Goal: Task Accomplishment & Management: Manage account settings

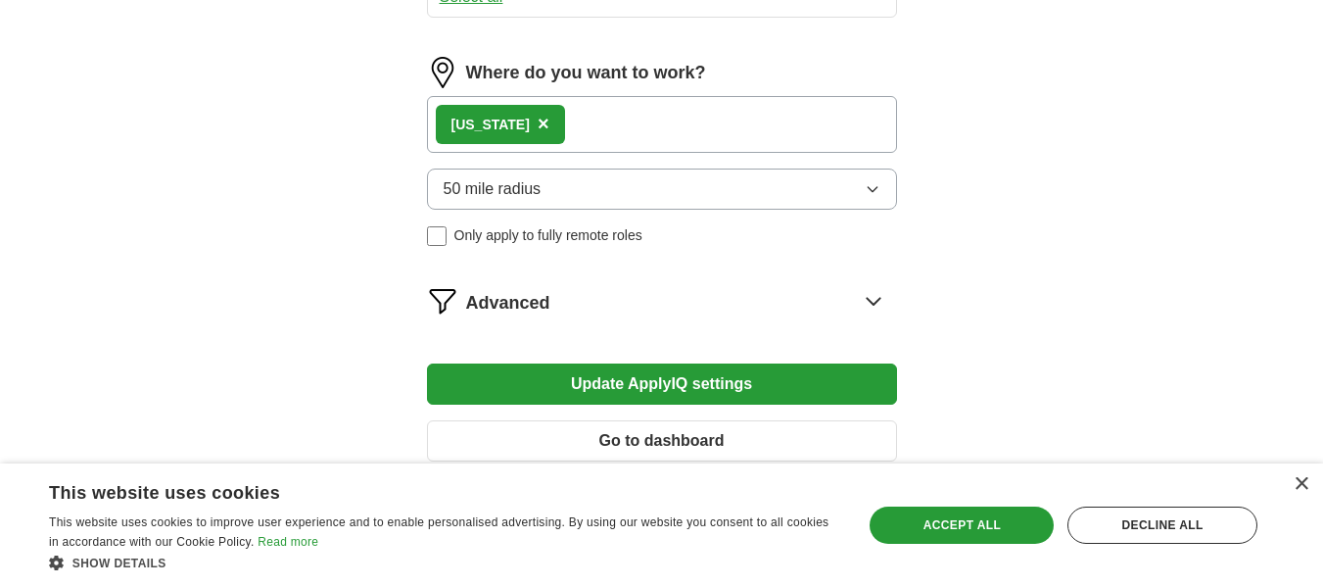
scroll to position [1102, 0]
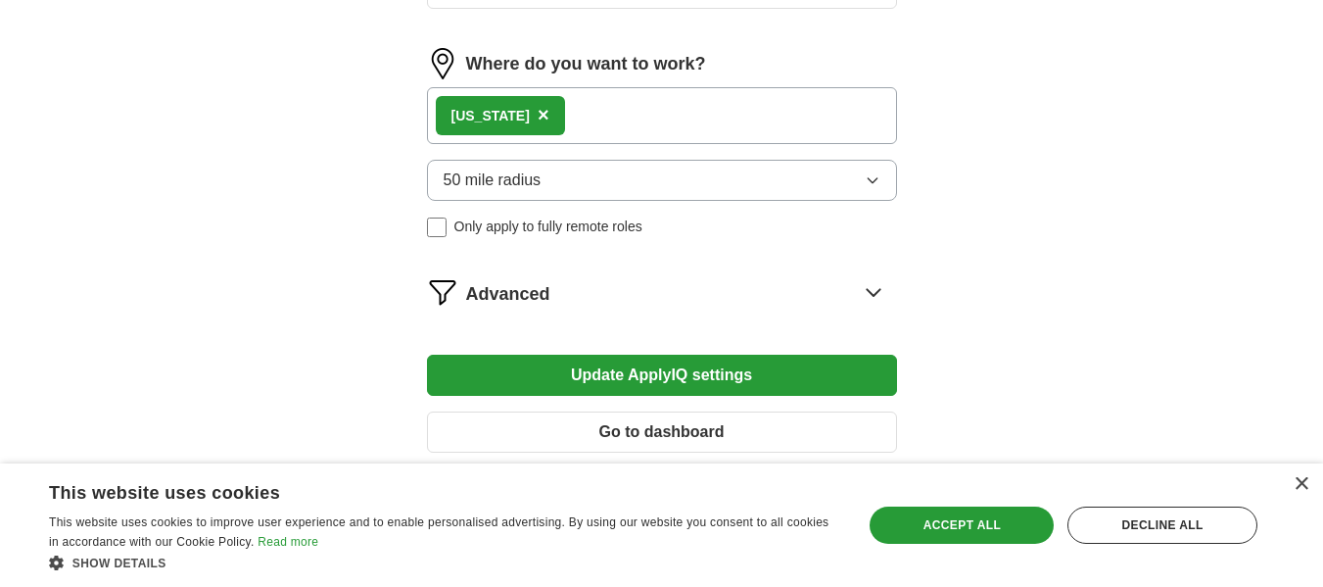
click at [757, 429] on button "Go to dashboard" at bounding box center [662, 431] width 470 height 41
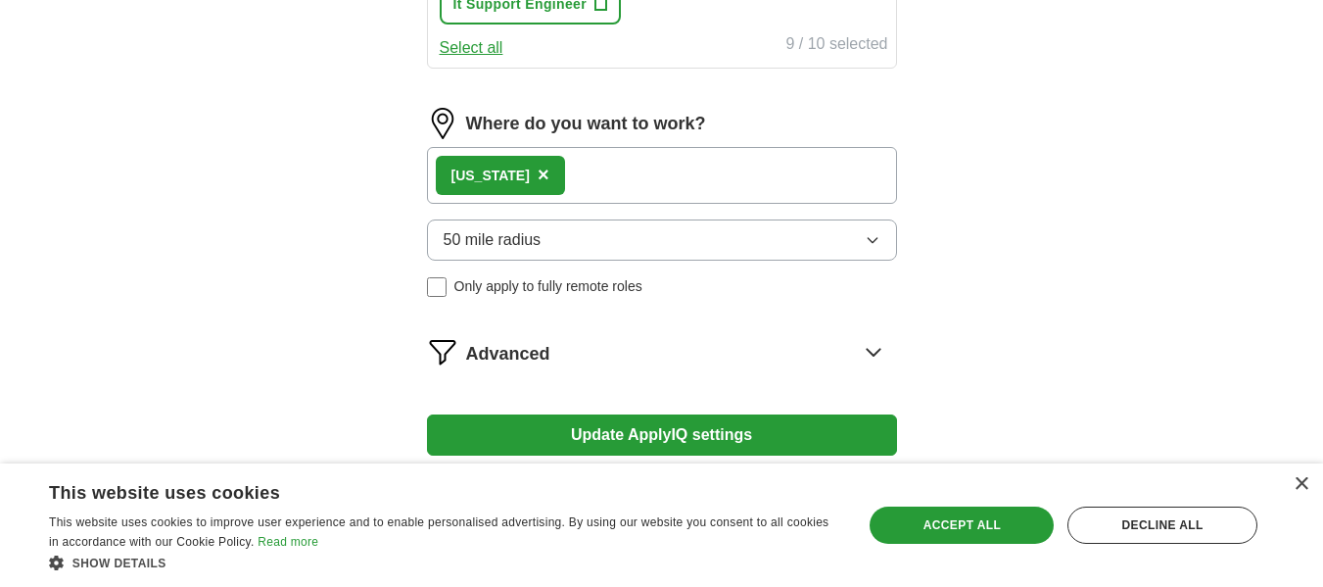
scroll to position [1039, 0]
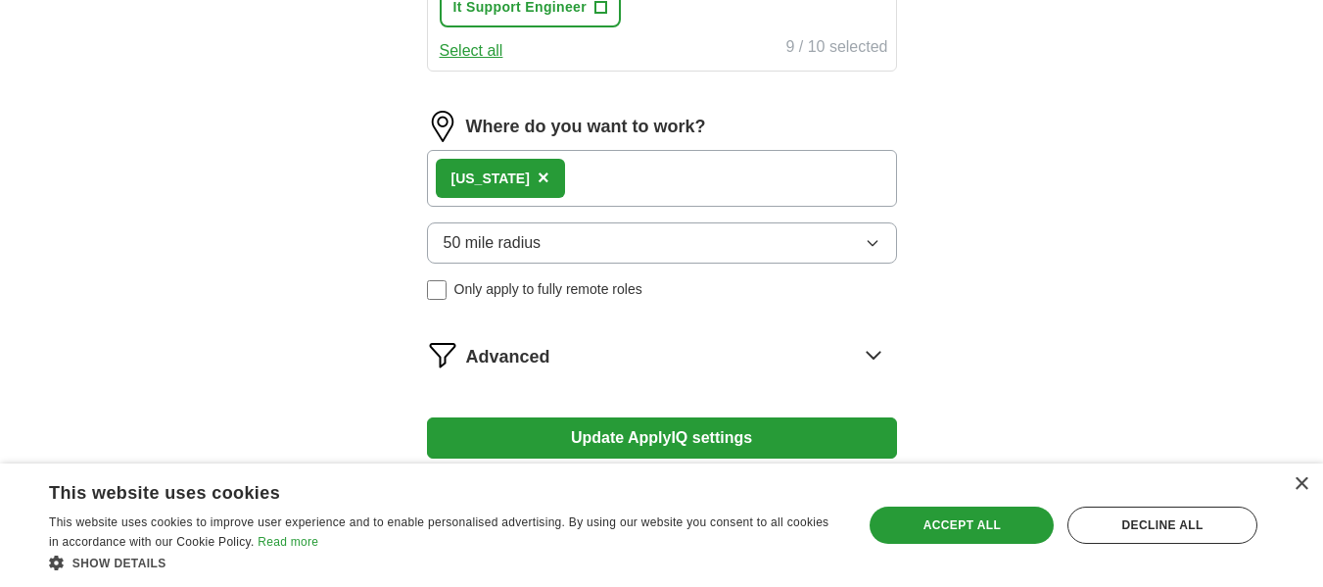
click at [869, 249] on icon "button" at bounding box center [873, 243] width 16 height 16
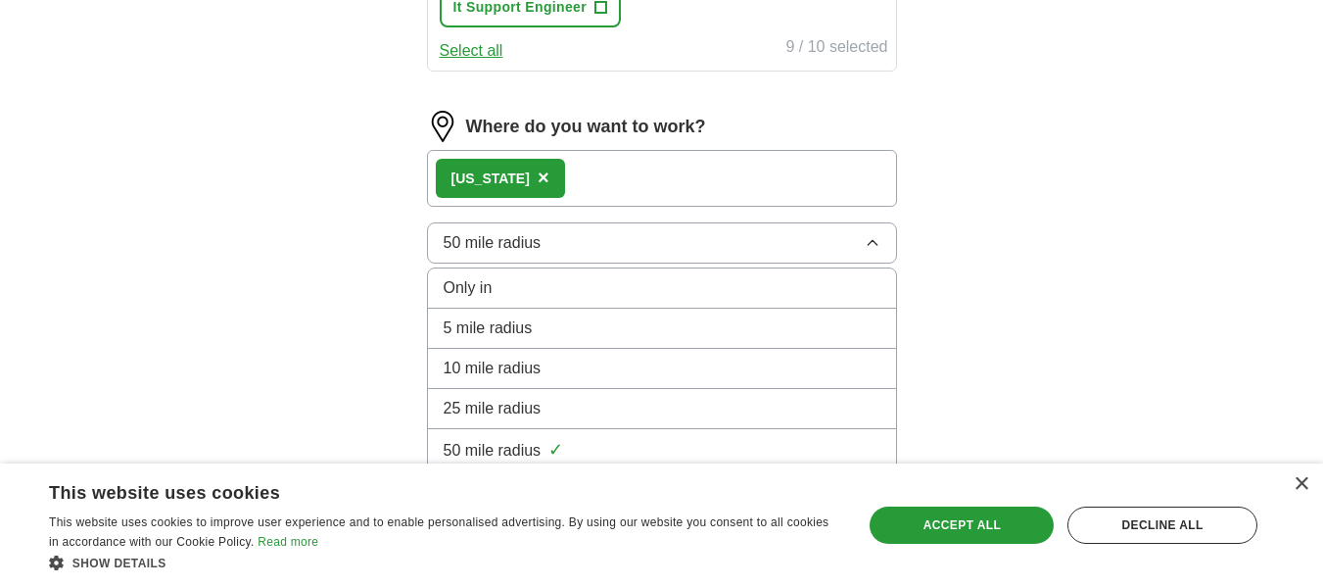
click at [704, 407] on div "25 mile radius" at bounding box center [662, 409] width 437 height 24
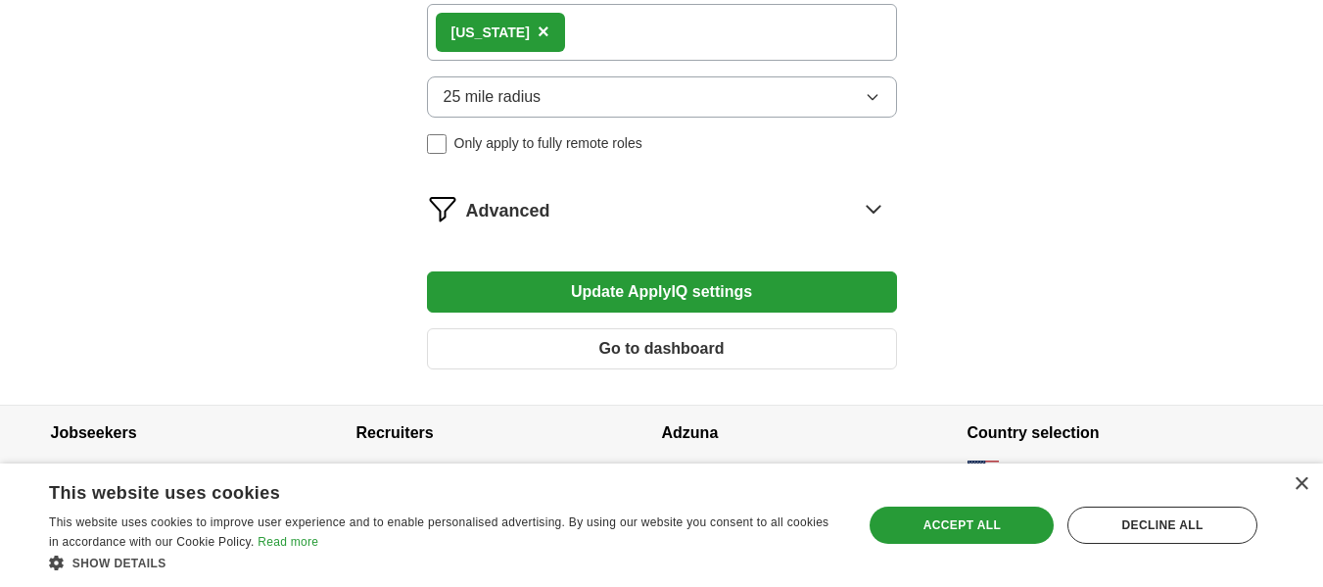
scroll to position [1201, 0]
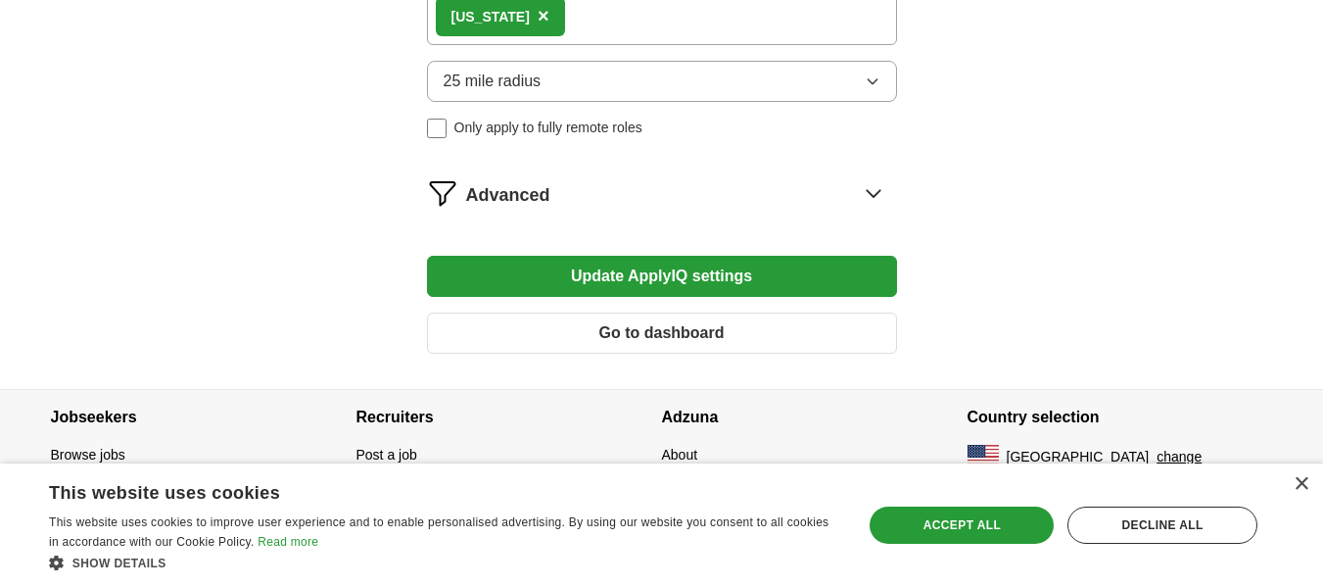
click at [694, 274] on button "Update ApplyIQ settings" at bounding box center [662, 276] width 470 height 41
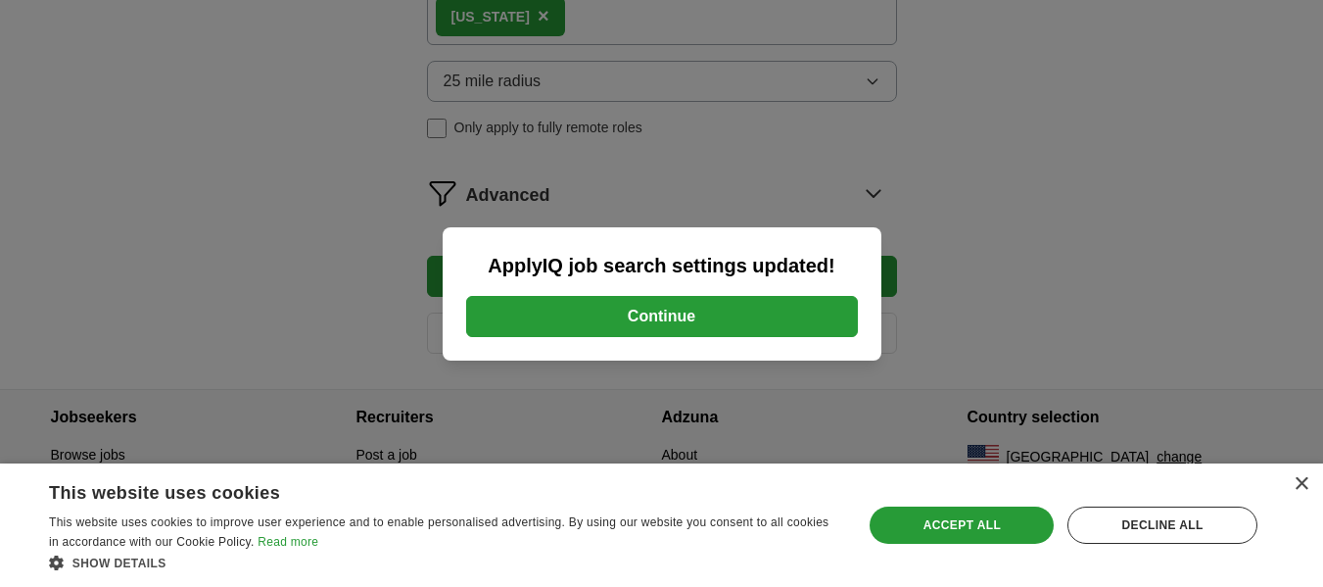
click at [658, 321] on button "Continue" at bounding box center [662, 316] width 392 height 41
